Goal: Obtain resource: Obtain resource

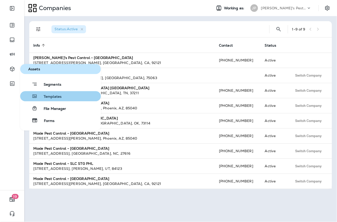
click at [53, 95] on span "Templates" at bounding box center [50, 97] width 24 height 5
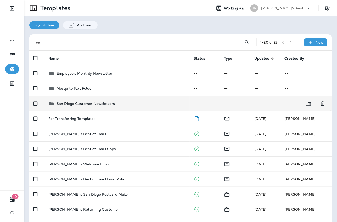
click at [71, 105] on p "San Diego Customer Newsletters" at bounding box center [85, 104] width 58 height 4
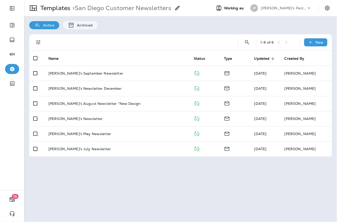
click at [71, 105] on p "[PERSON_NAME]'s August Newsletter *New Design" at bounding box center [94, 104] width 92 height 4
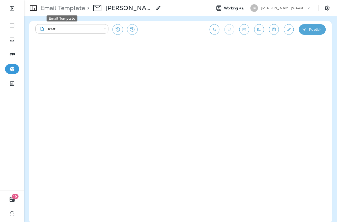
click at [56, 10] on p "Email Template" at bounding box center [61, 8] width 47 height 8
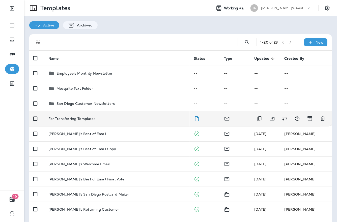
click at [85, 117] on p "For Transferring Templates" at bounding box center [71, 119] width 47 height 4
